Goal: Task Accomplishment & Management: Use online tool/utility

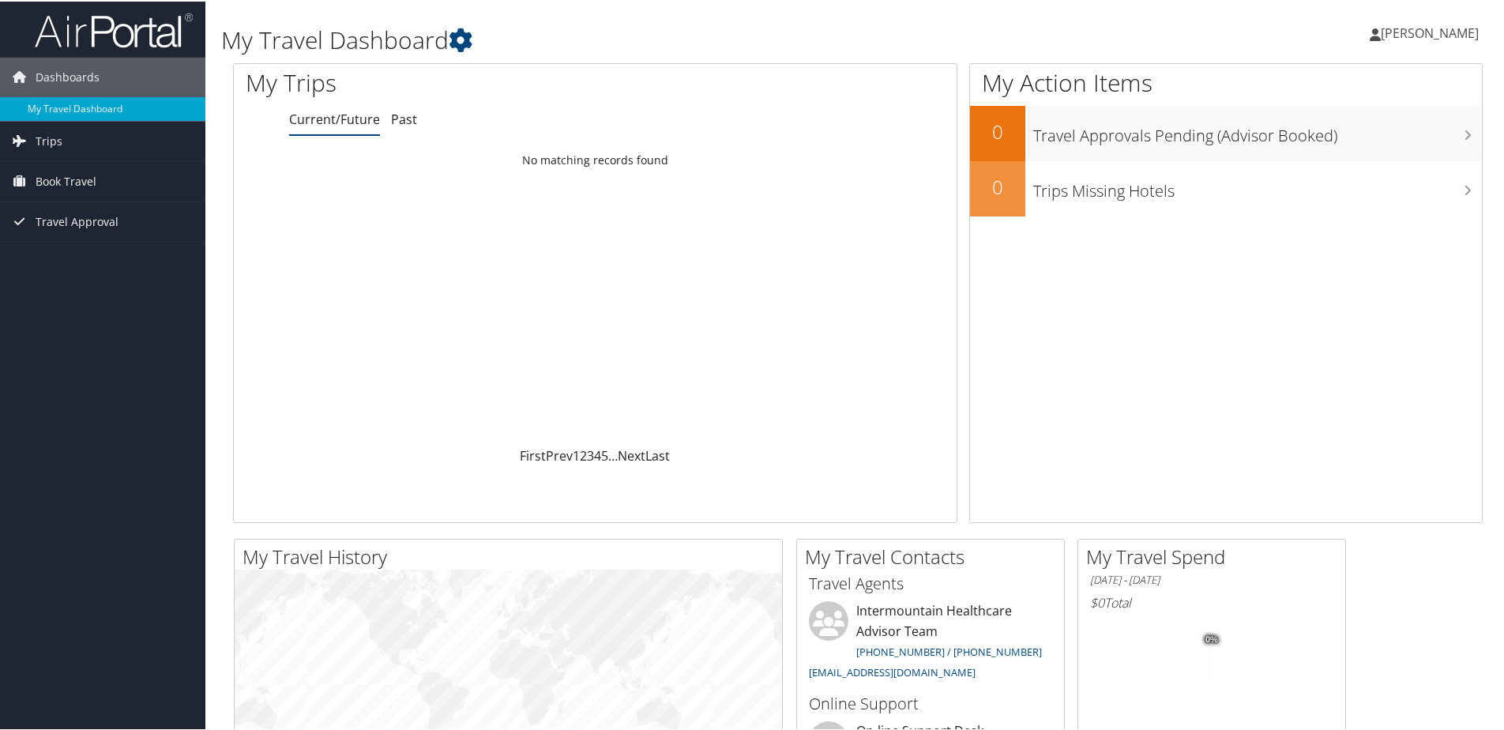
click at [1408, 32] on span "[PERSON_NAME]" at bounding box center [1430, 31] width 98 height 17
click at [1287, 38] on div "Brooke McIntosh Brooke McIntosh My Settings Travel Agency Contacts View Travel …" at bounding box center [1258, 38] width 503 height 61
click at [62, 177] on span "Book Travel" at bounding box center [66, 179] width 61 height 39
click at [80, 261] on link "Book/Manage Online Trips" at bounding box center [102, 259] width 205 height 24
